Goal: Information Seeking & Learning: Learn about a topic

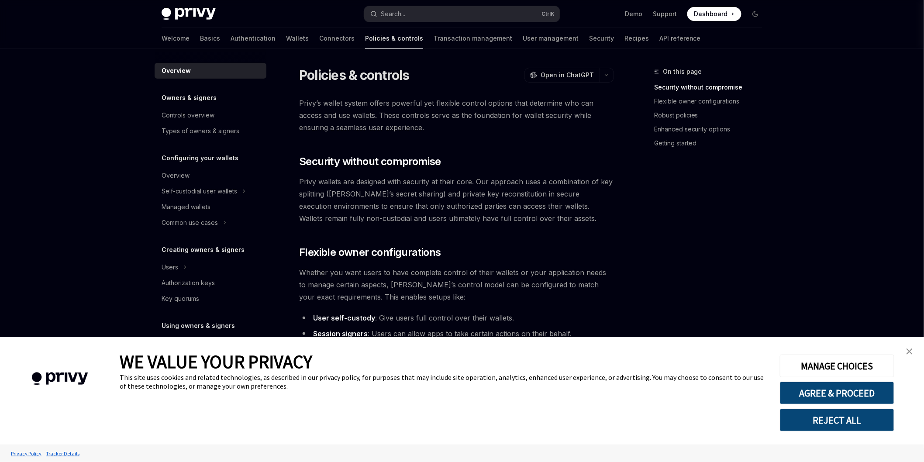
click at [914, 356] on link "close banner" at bounding box center [909, 351] width 17 height 17
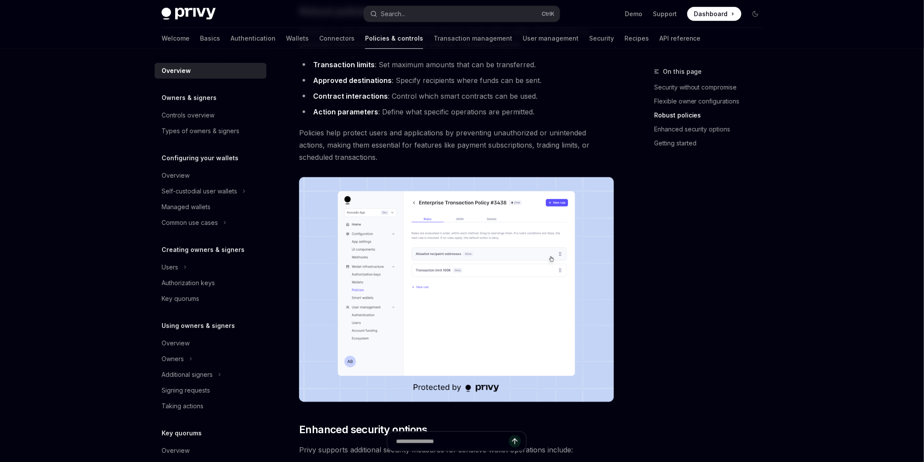
scroll to position [657, 0]
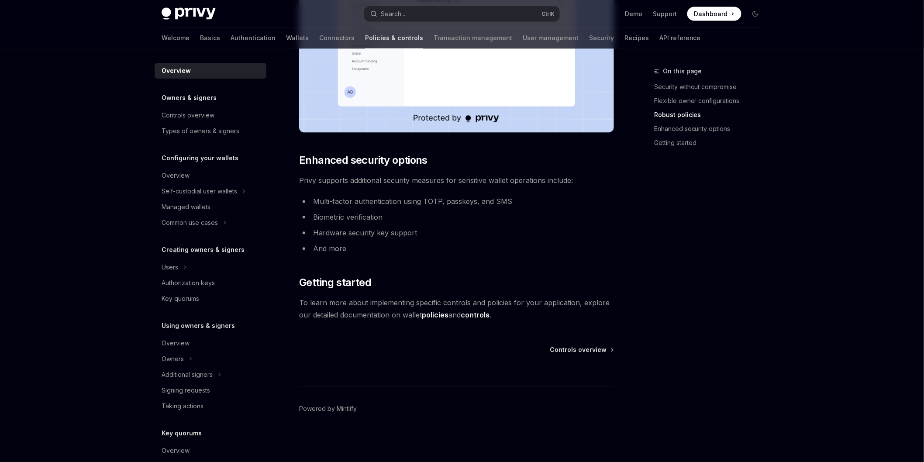
click at [210, 106] on div "Owners & signers Controls overview Types of owners & signers" at bounding box center [211, 116] width 112 height 46
click at [212, 116] on div "Controls overview" at bounding box center [188, 115] width 53 height 10
type textarea "*"
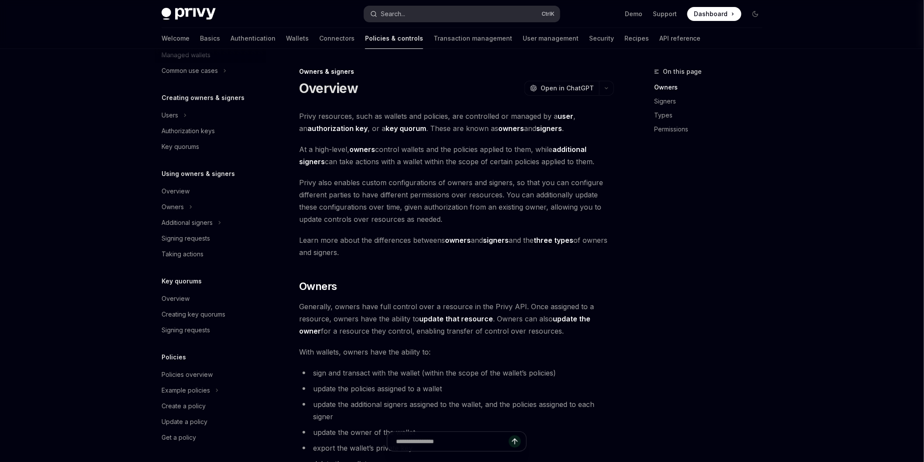
click at [426, 17] on button "Search... Ctrl K" at bounding box center [462, 14] width 196 height 16
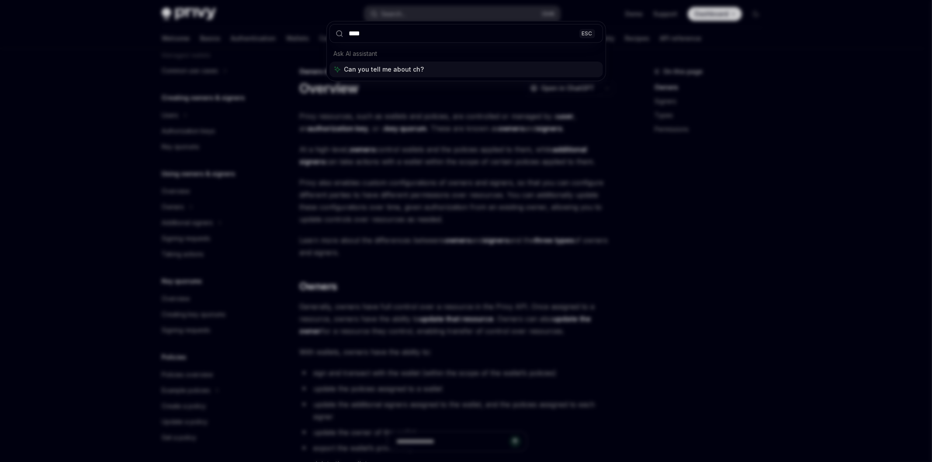
type input "*****"
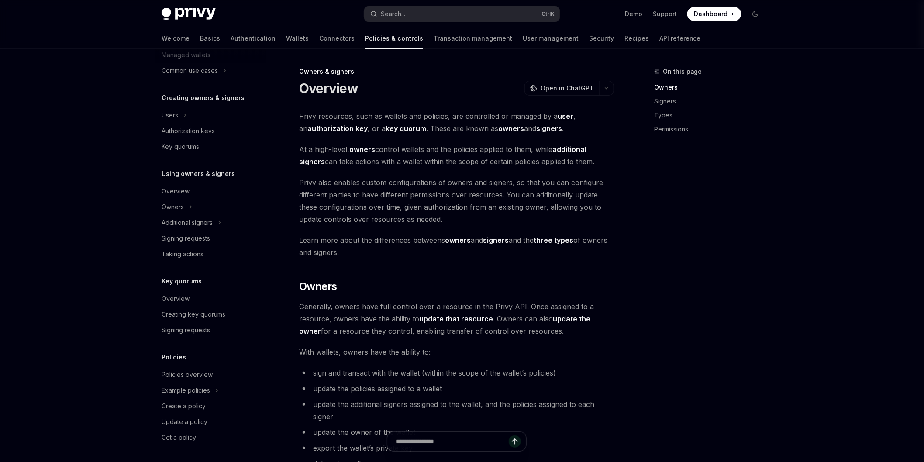
type textarea "*"
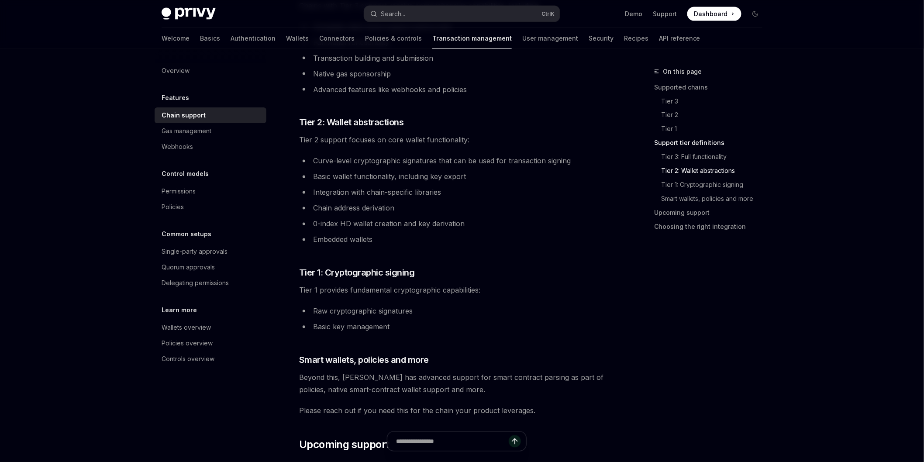
scroll to position [583, 0]
click at [430, 9] on button "Search... Ctrl K" at bounding box center [462, 14] width 196 height 16
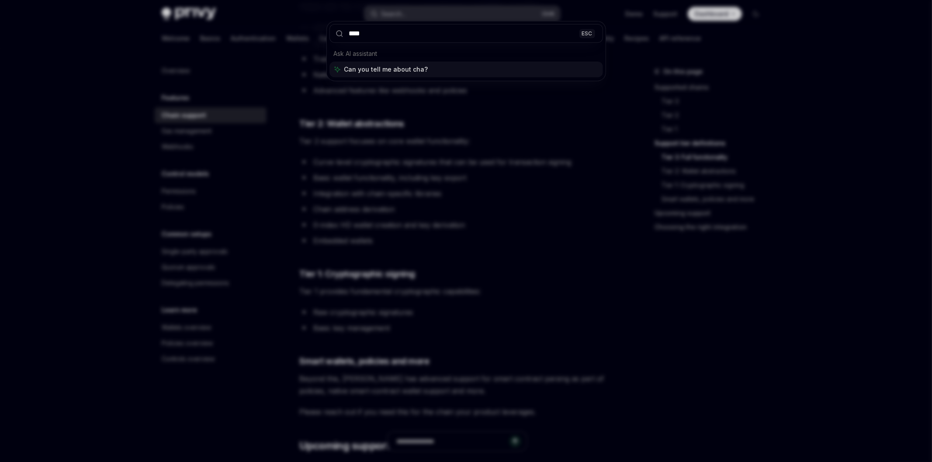
type input "*****"
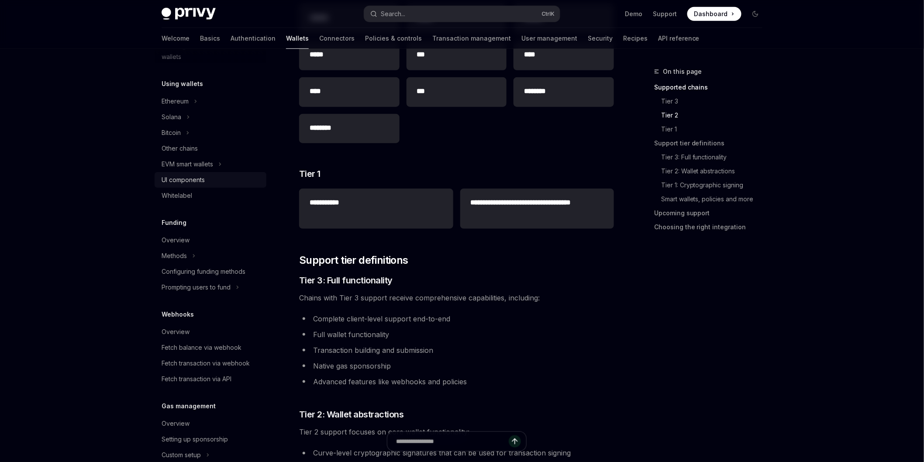
scroll to position [287, 0]
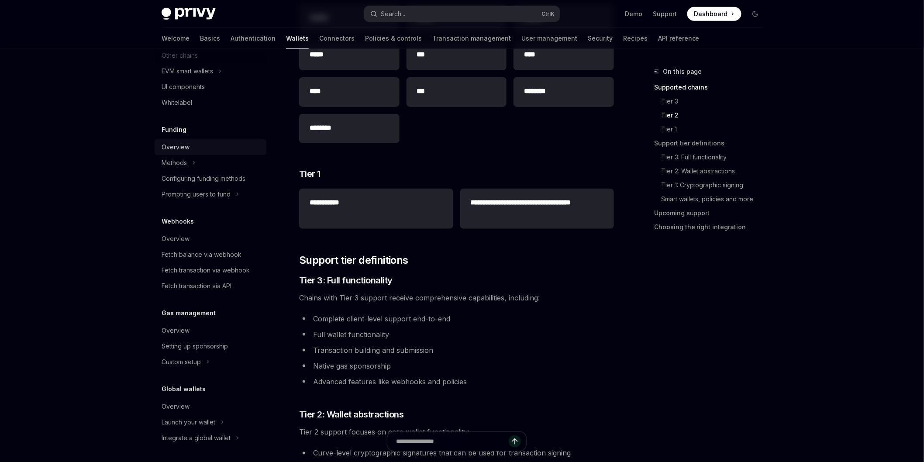
click at [232, 145] on div "Overview" at bounding box center [212, 147] width 100 height 10
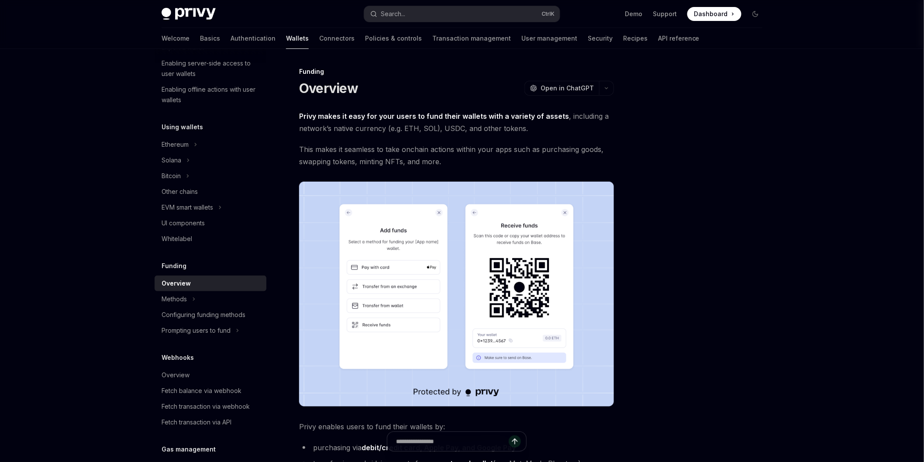
scroll to position [142, 0]
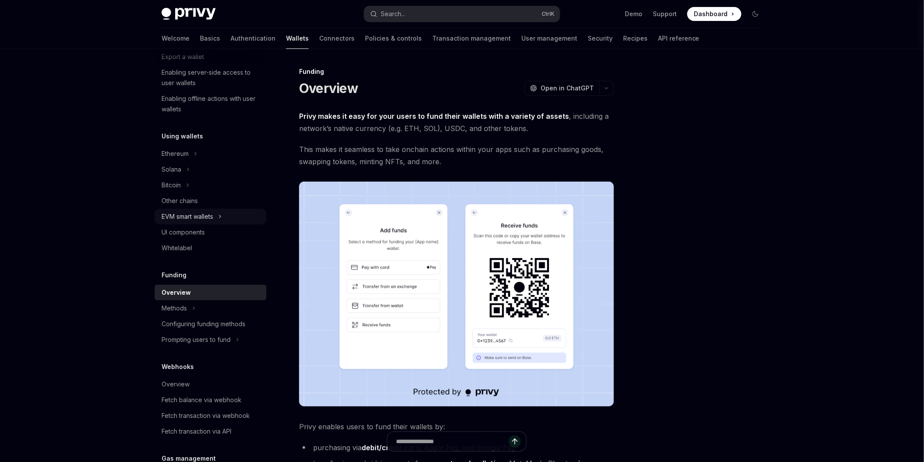
click at [227, 216] on div "EVM smart wallets" at bounding box center [211, 217] width 112 height 16
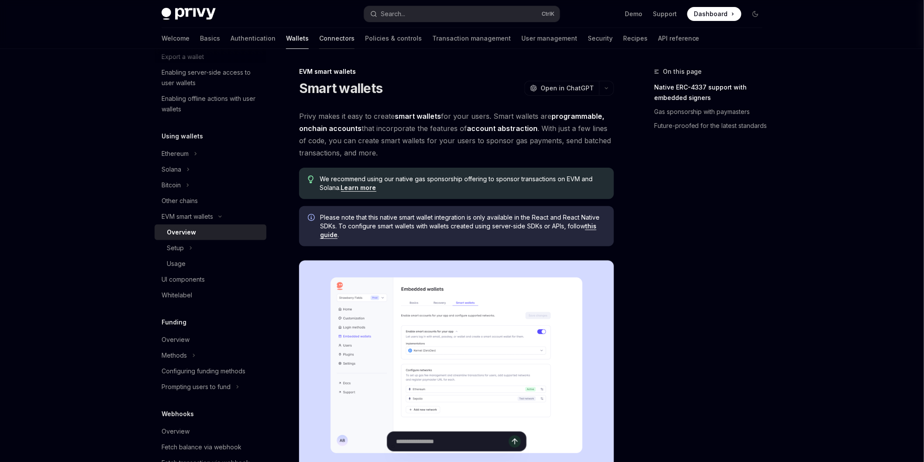
click at [319, 37] on link "Connectors" at bounding box center [336, 38] width 35 height 21
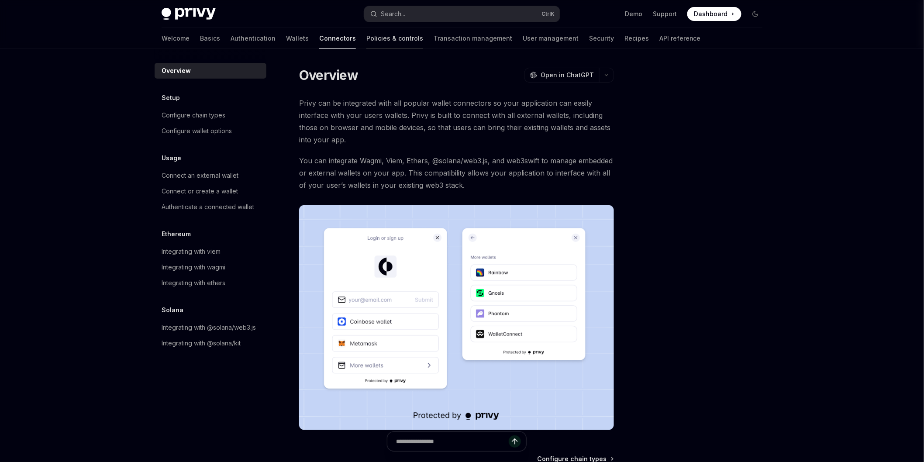
click at [366, 41] on link "Policies & controls" at bounding box center [394, 38] width 57 height 21
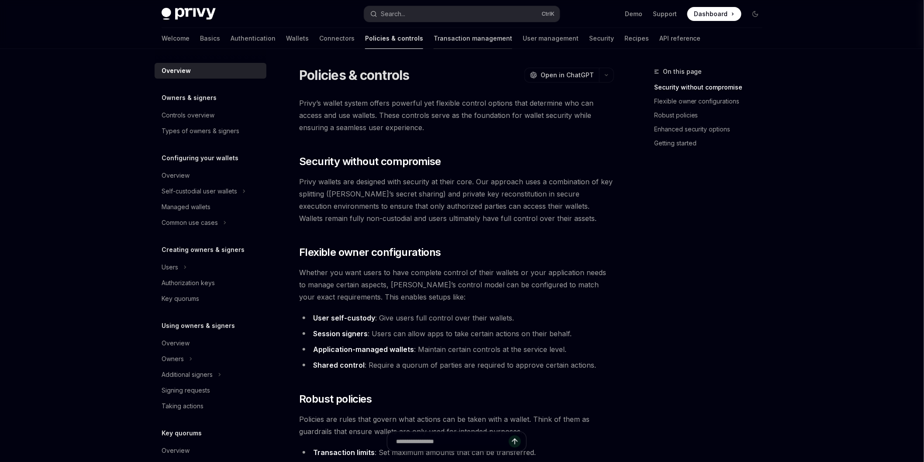
click at [438, 38] on link "Transaction management" at bounding box center [473, 38] width 79 height 21
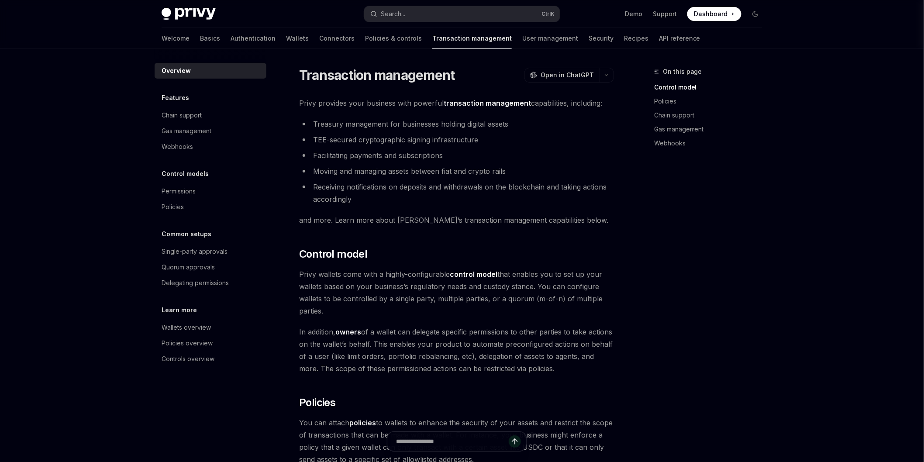
click at [522, 38] on link "User management" at bounding box center [550, 38] width 56 height 21
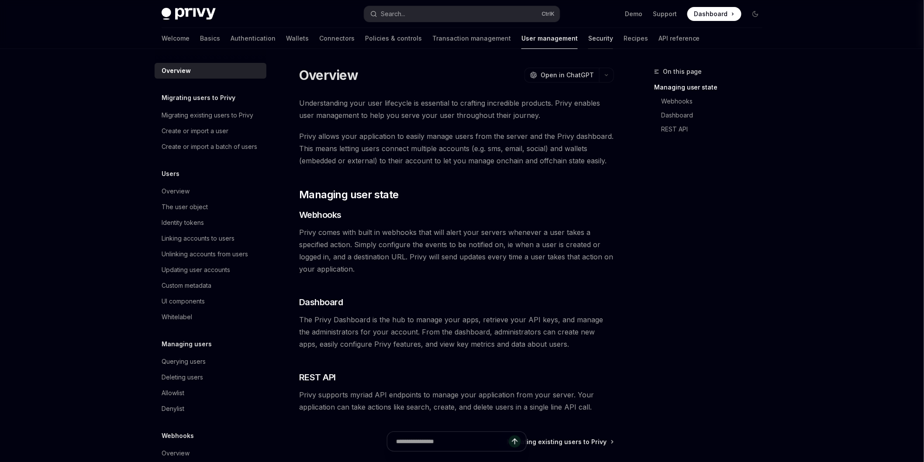
click at [588, 38] on link "Security" at bounding box center [600, 38] width 25 height 21
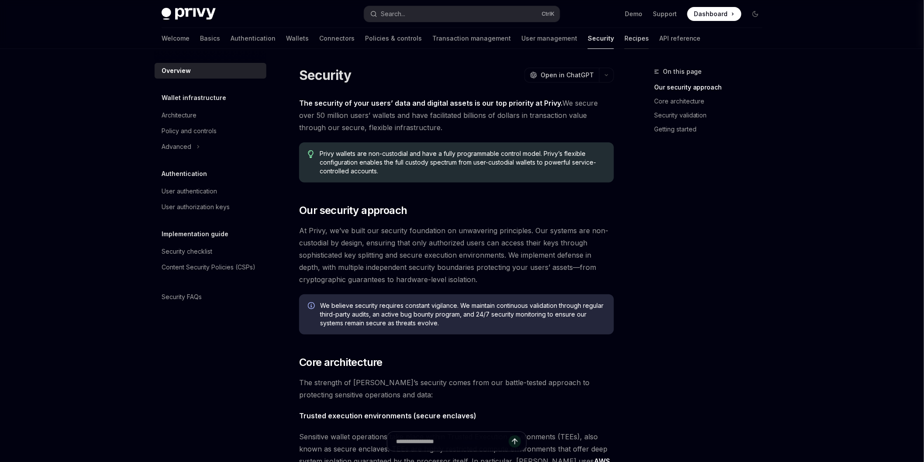
click at [625, 36] on link "Recipes" at bounding box center [637, 38] width 24 height 21
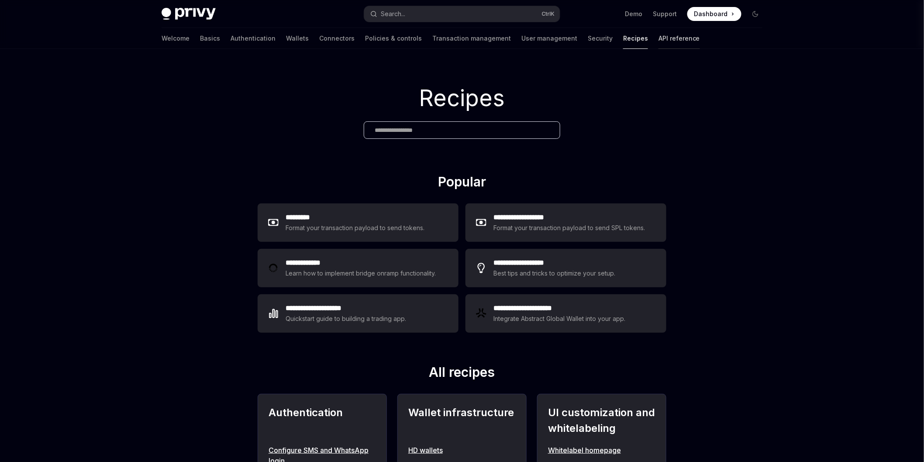
click at [659, 35] on link "API reference" at bounding box center [679, 38] width 41 height 21
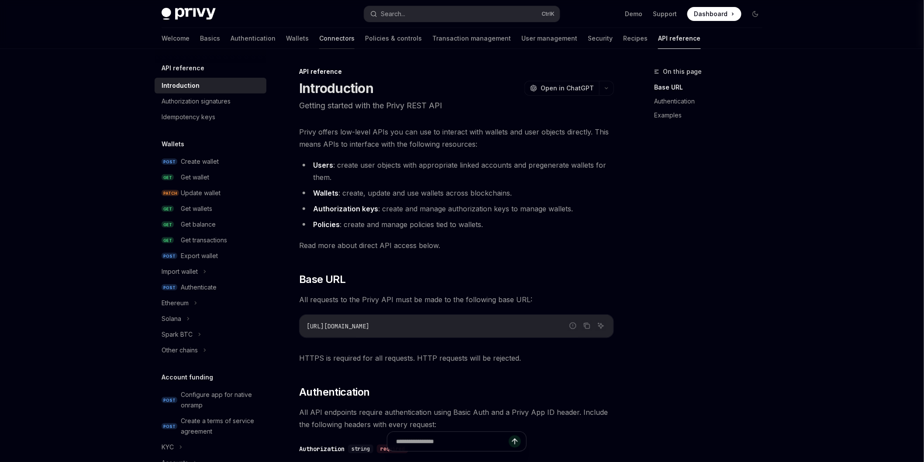
click at [319, 40] on link "Connectors" at bounding box center [336, 38] width 35 height 21
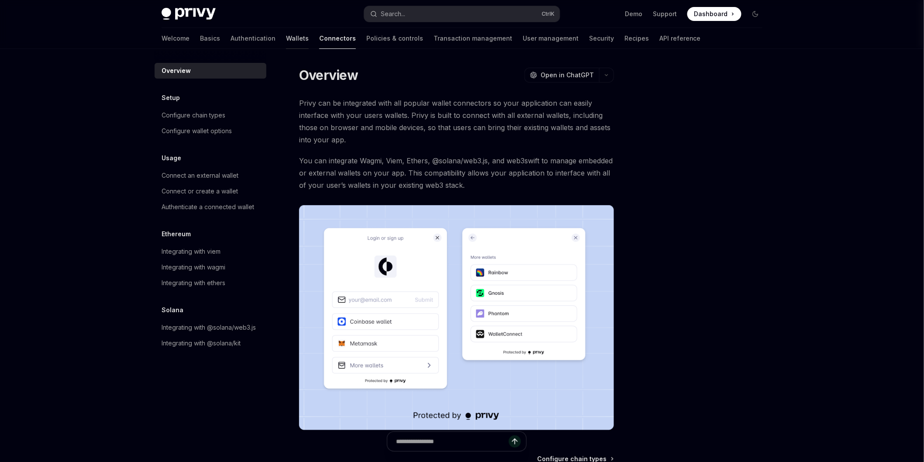
click at [286, 40] on link "Wallets" at bounding box center [297, 38] width 23 height 21
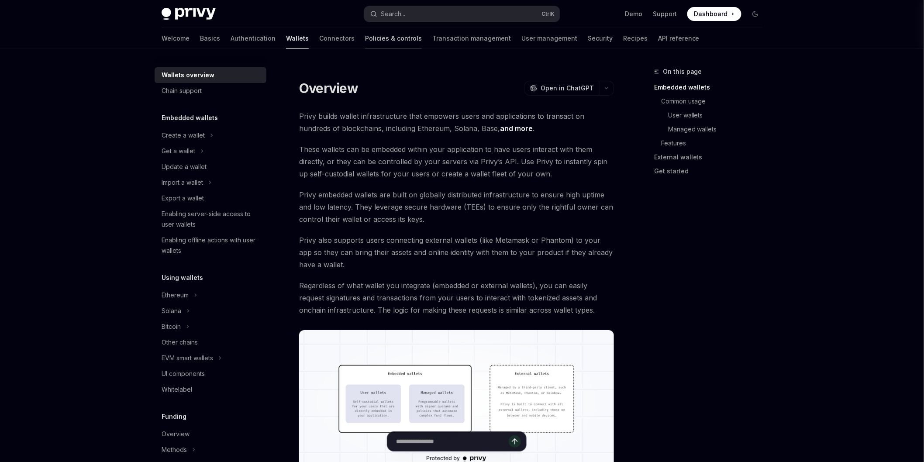
click at [365, 40] on link "Policies & controls" at bounding box center [393, 38] width 57 height 21
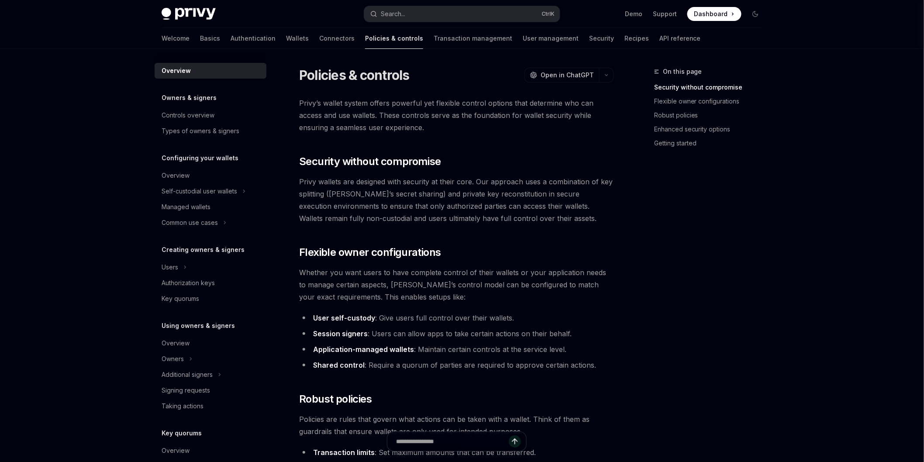
click at [314, 36] on div "Welcome Basics Authentication Wallets Connectors Policies & controls Transactio…" at bounding box center [431, 38] width 539 height 21
click at [319, 40] on link "Connectors" at bounding box center [336, 38] width 35 height 21
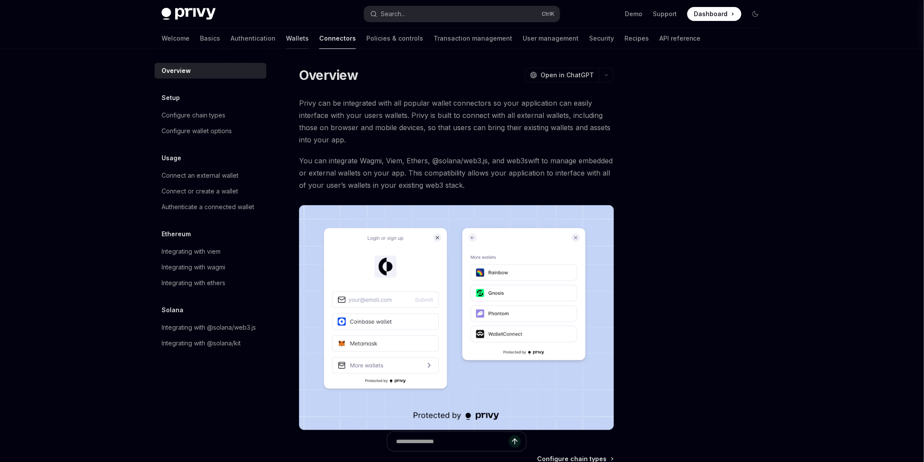
click at [286, 37] on link "Wallets" at bounding box center [297, 38] width 23 height 21
type textarea "*"
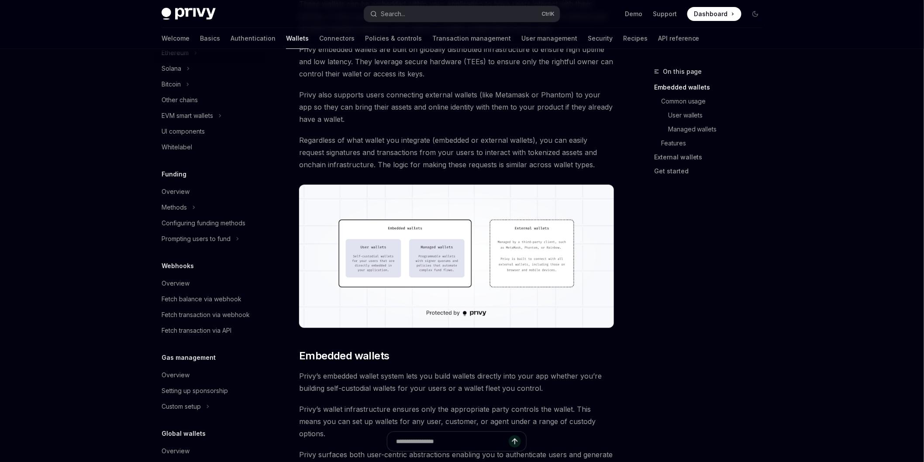
scroll to position [287, 0]
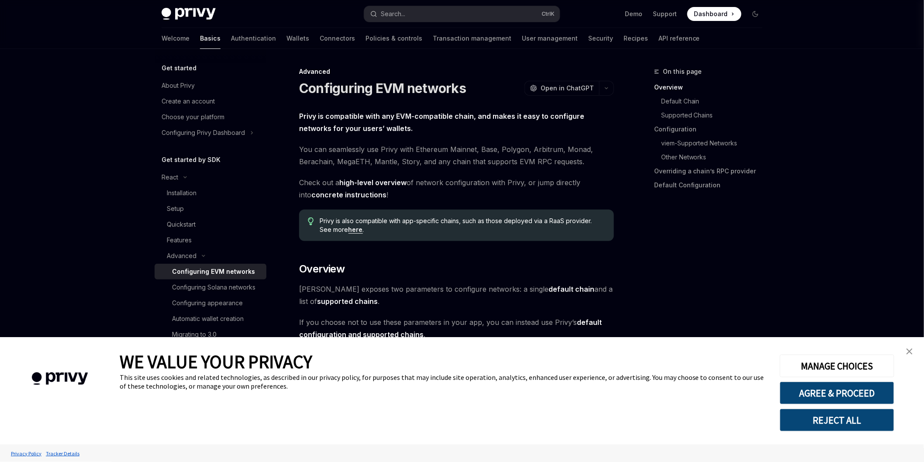
click at [917, 355] on link "close banner" at bounding box center [909, 351] width 17 height 17
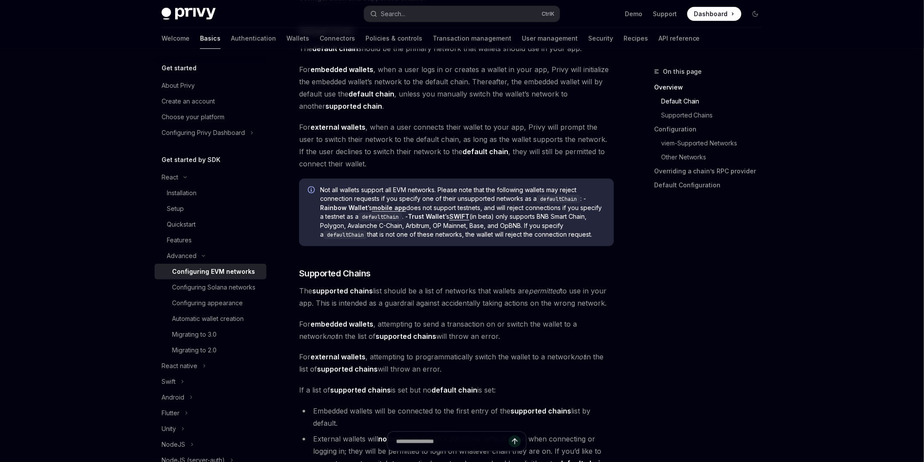
scroll to position [388, 0]
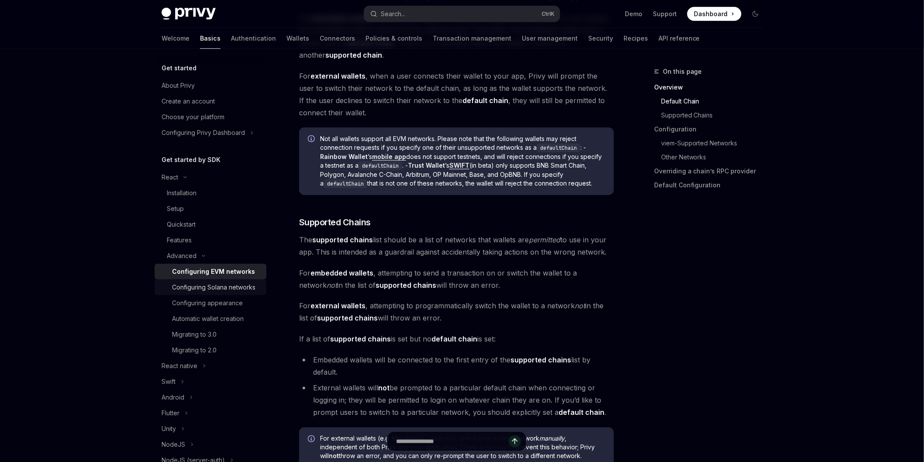
click at [234, 286] on div "Configuring Solana networks" at bounding box center [213, 287] width 83 height 10
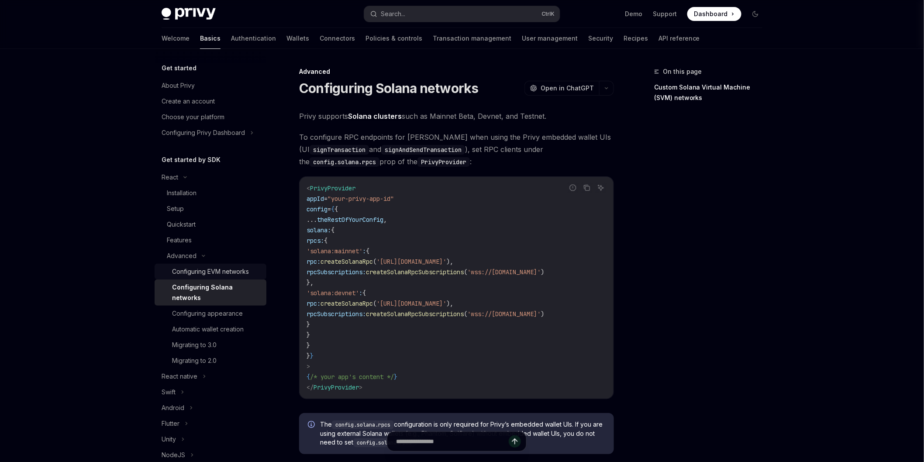
click at [235, 273] on div "Configuring EVM networks" at bounding box center [210, 271] width 77 height 10
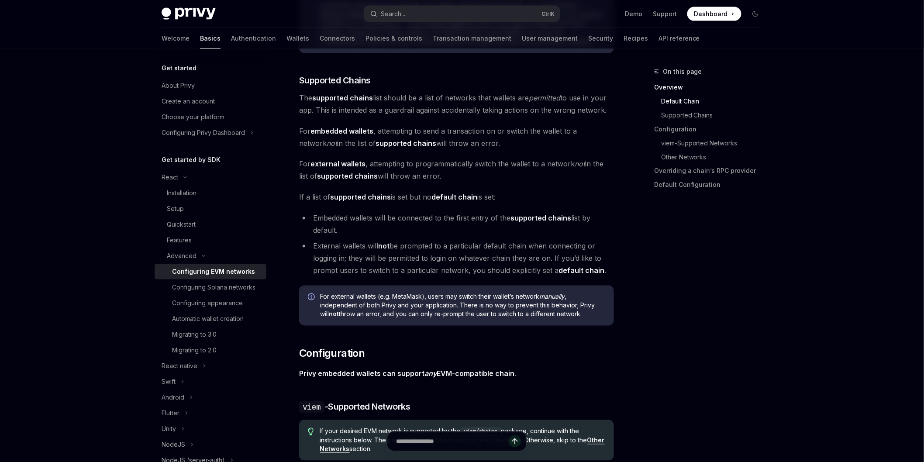
scroll to position [534, 0]
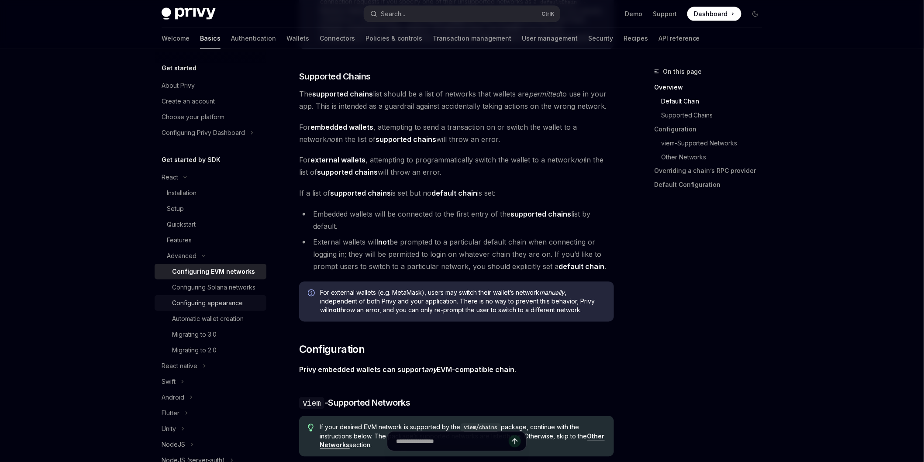
click at [241, 308] on div "Configuring appearance" at bounding box center [207, 303] width 71 height 10
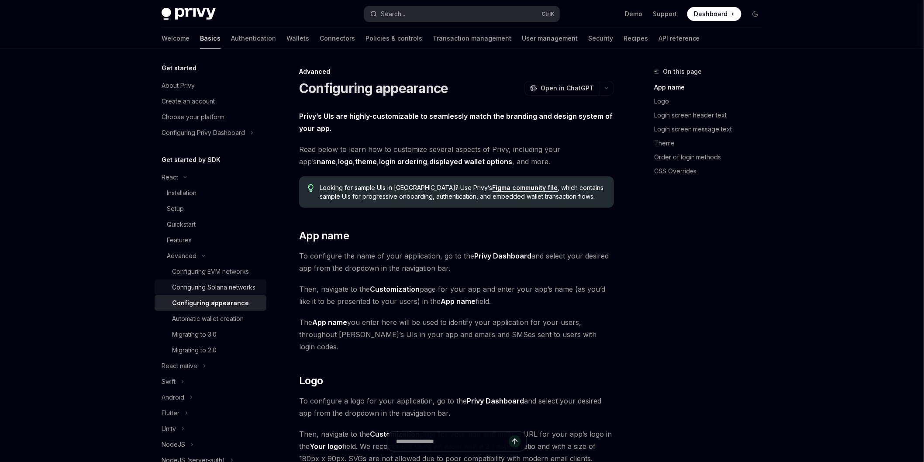
click at [247, 293] on div "Configuring Solana networks" at bounding box center [213, 287] width 83 height 10
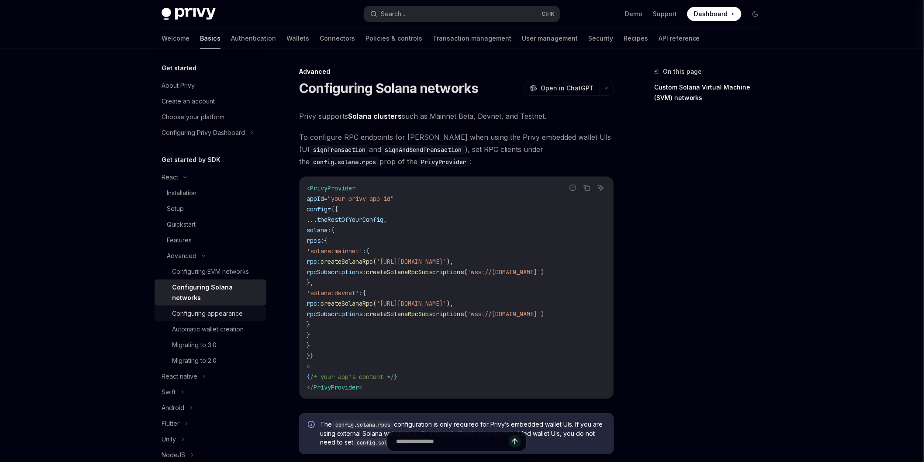
click at [247, 320] on link "Configuring appearance" at bounding box center [211, 314] width 112 height 16
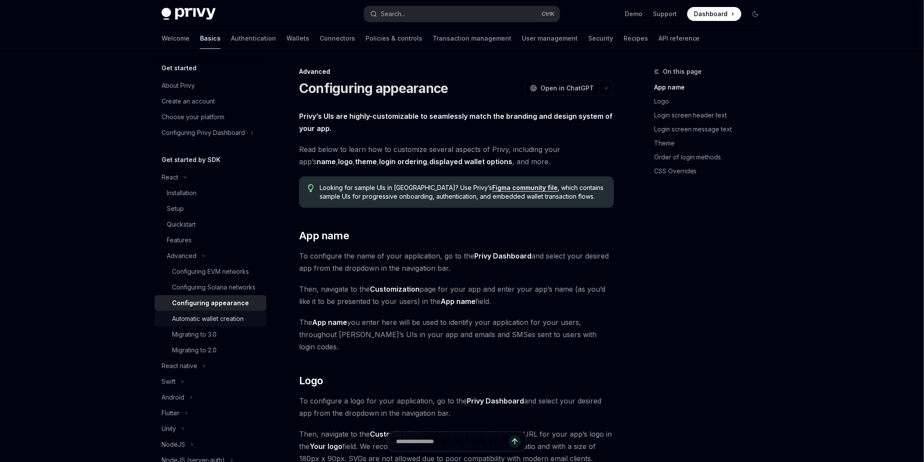
click at [247, 327] on link "Automatic wallet creation" at bounding box center [211, 319] width 112 height 16
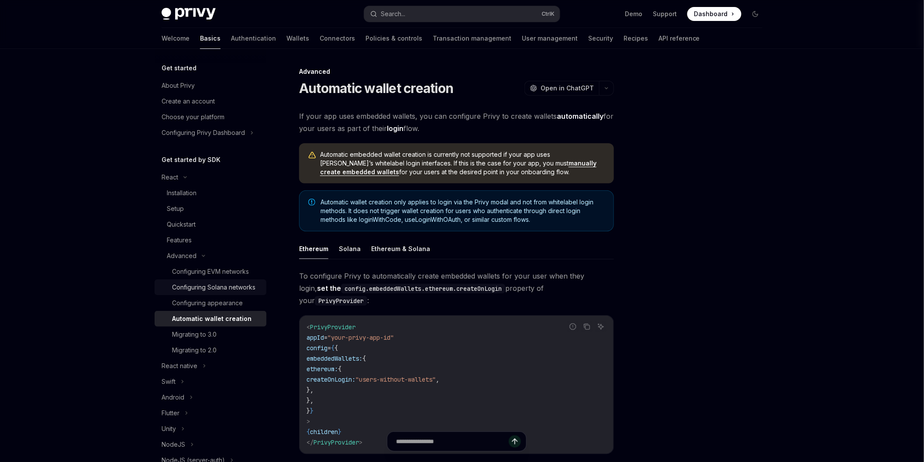
click at [237, 284] on div "Configuring Solana networks" at bounding box center [213, 287] width 83 height 10
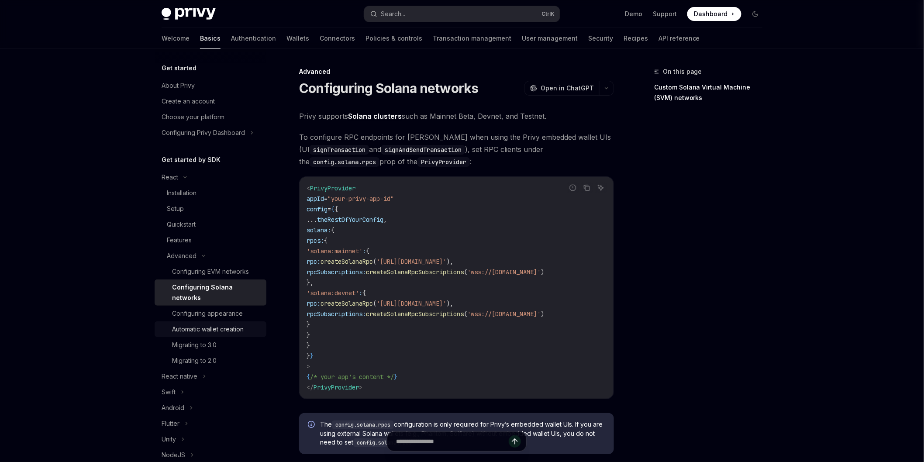
click at [244, 327] on div "Automatic wallet creation" at bounding box center [208, 329] width 72 height 10
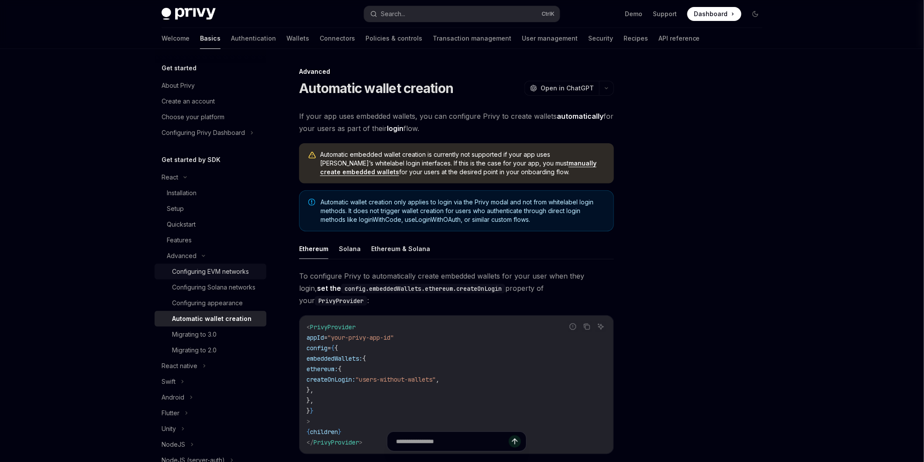
click at [220, 275] on div "Configuring EVM networks" at bounding box center [210, 271] width 77 height 10
type textarea "*"
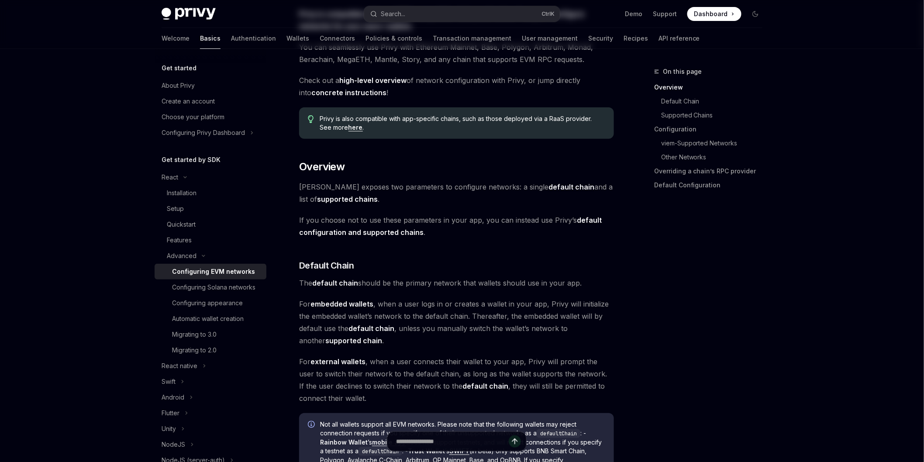
scroll to position [194, 0]
